Goal: Check status

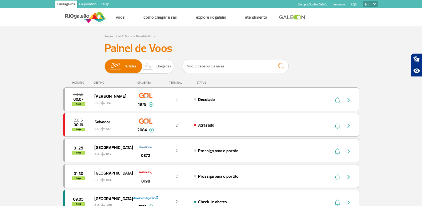
click at [239, 69] on input "text" at bounding box center [235, 66] width 107 height 14
click at [221, 64] on input "text" at bounding box center [235, 66] width 107 height 14
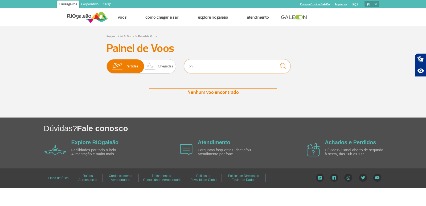
type input "b"
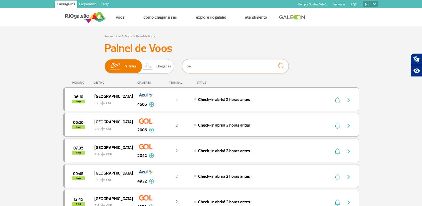
type input "b"
click at [221, 64] on input "[GEOGRAPHIC_DATA]" at bounding box center [235, 66] width 107 height 14
drag, startPoint x: 221, startPoint y: 64, endPoint x: 170, endPoint y: 65, distance: 51.4
click at [170, 65] on div "Partidas Chegadas [GEOGRAPHIC_DATA]" at bounding box center [210, 67] width 213 height 16
type input "2088"
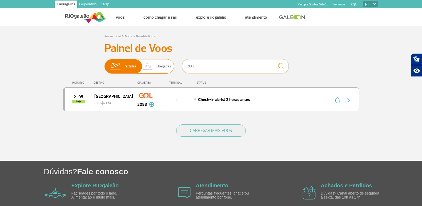
drag, startPoint x: 206, startPoint y: 67, endPoint x: 157, endPoint y: 67, distance: 48.5
click at [157, 67] on div "Partidas Chegadas 2088" at bounding box center [210, 67] width 213 height 16
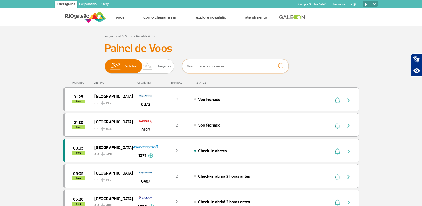
click at [199, 65] on input "text" at bounding box center [235, 66] width 107 height 14
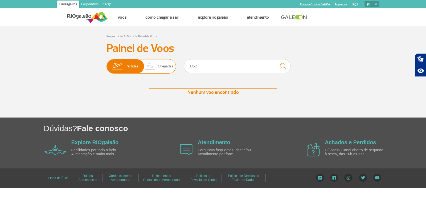
click at [159, 71] on span "Chegadas" at bounding box center [165, 66] width 15 height 14
click at [107, 64] on input "Partidas Chegadas" at bounding box center [107, 64] width 0 height 0
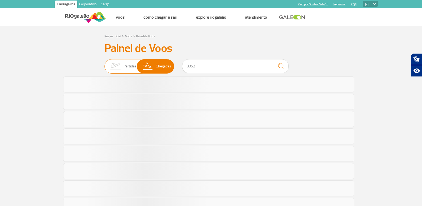
click at [133, 70] on span "Partidas" at bounding box center [130, 66] width 13 height 14
click at [104, 64] on input "Partidas Chegadas" at bounding box center [104, 64] width 0 height 0
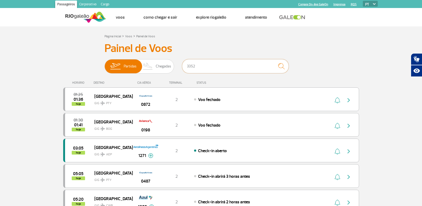
click at [218, 70] on input "3352" at bounding box center [235, 66] width 107 height 14
click at [283, 66] on img "submit" at bounding box center [280, 66] width 11 height 11
click at [190, 67] on input "3352" at bounding box center [235, 66] width 107 height 14
click at [198, 67] on input "3352" at bounding box center [235, 66] width 107 height 14
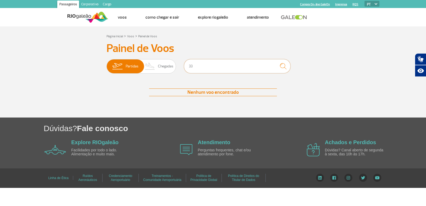
type input "3"
